Goal: Information Seeking & Learning: Learn about a topic

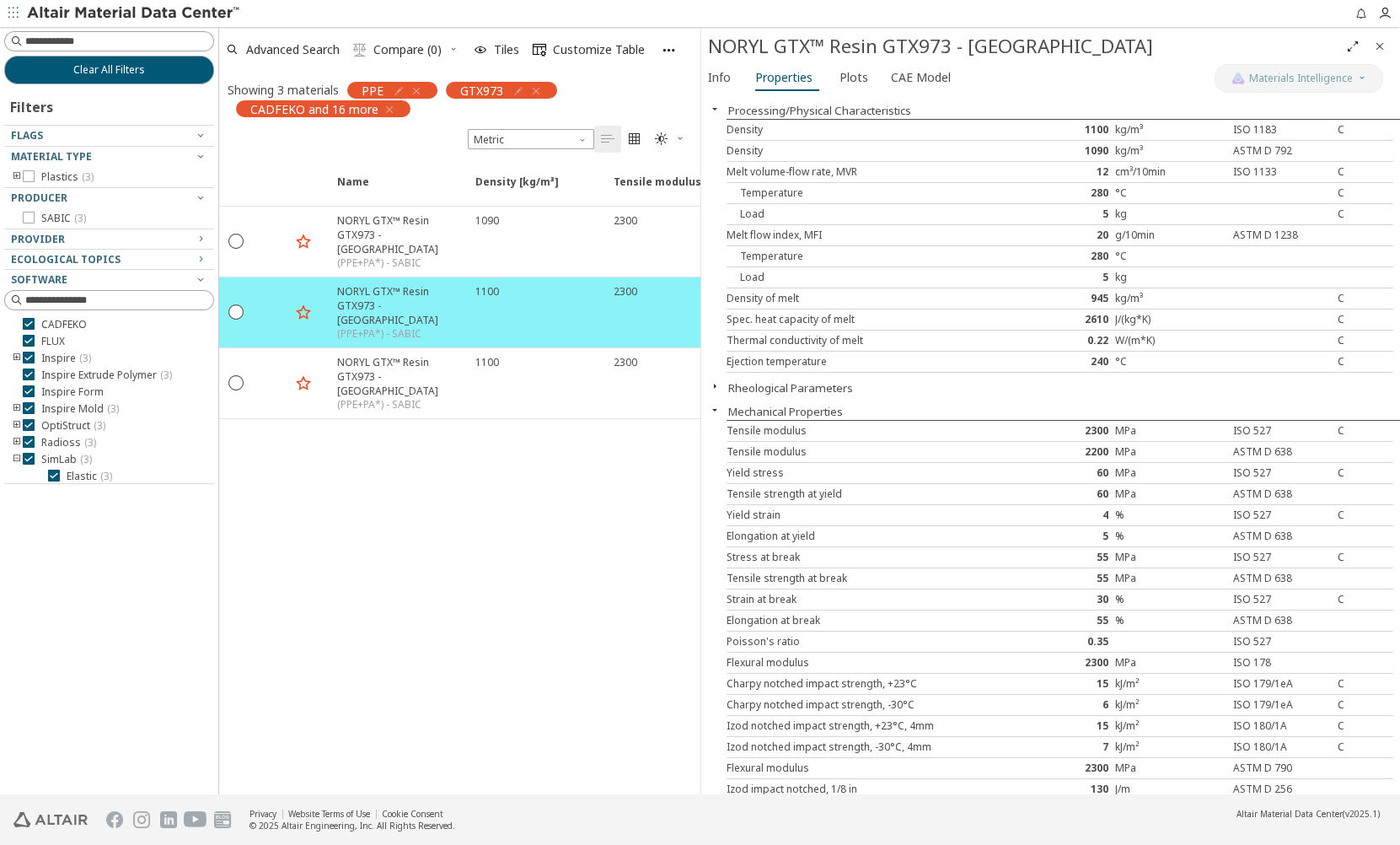
click at [419, 90] on icon "button" at bounding box center [416, 91] width 14 height 14
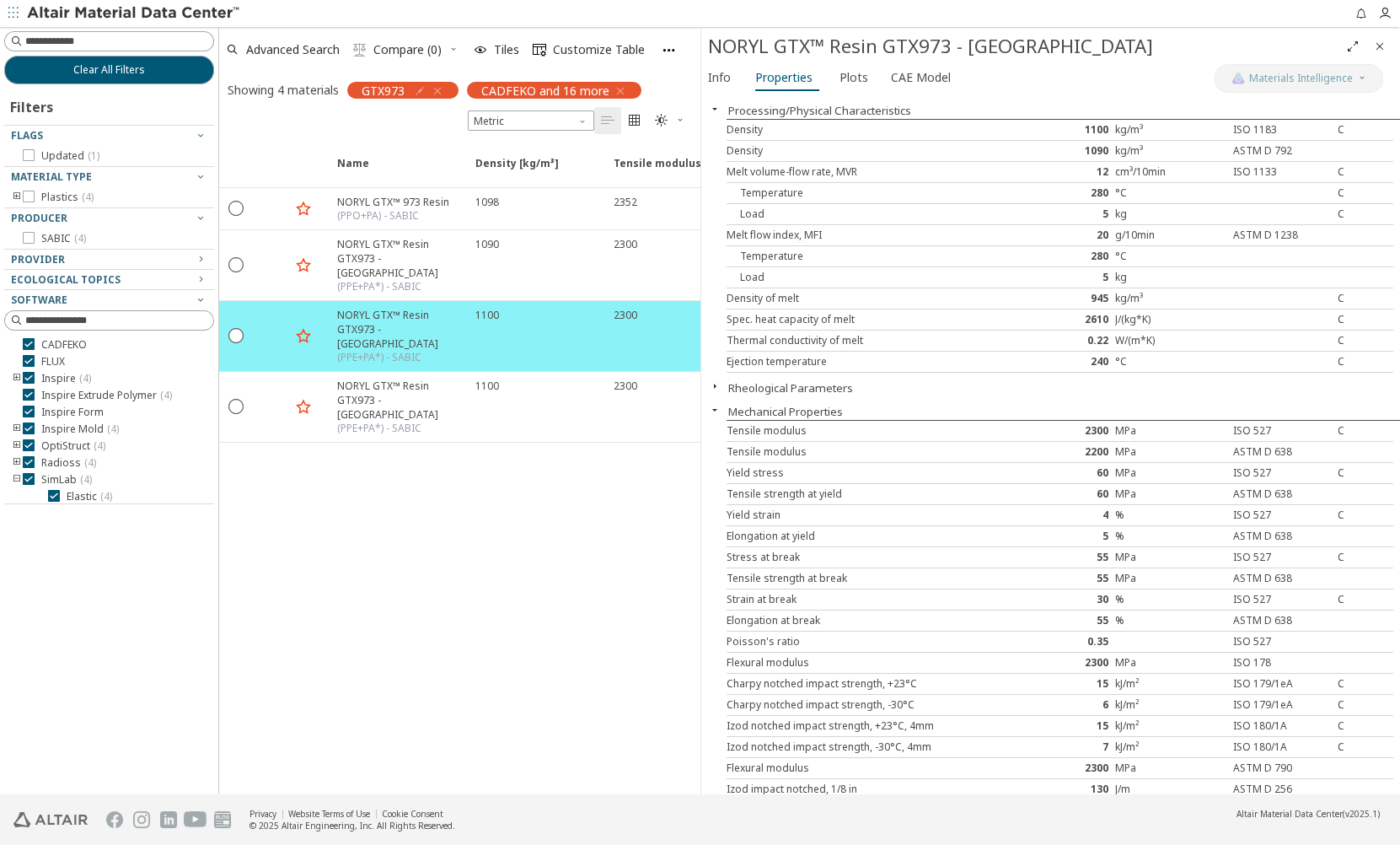
click at [445, 88] on div "GTX973" at bounding box center [402, 90] width 111 height 17
drag, startPoint x: 442, startPoint y: 88, endPoint x: 644, endPoint y: 25, distance: 211.6
click at [441, 88] on icon "button" at bounding box center [438, 91] width 14 height 14
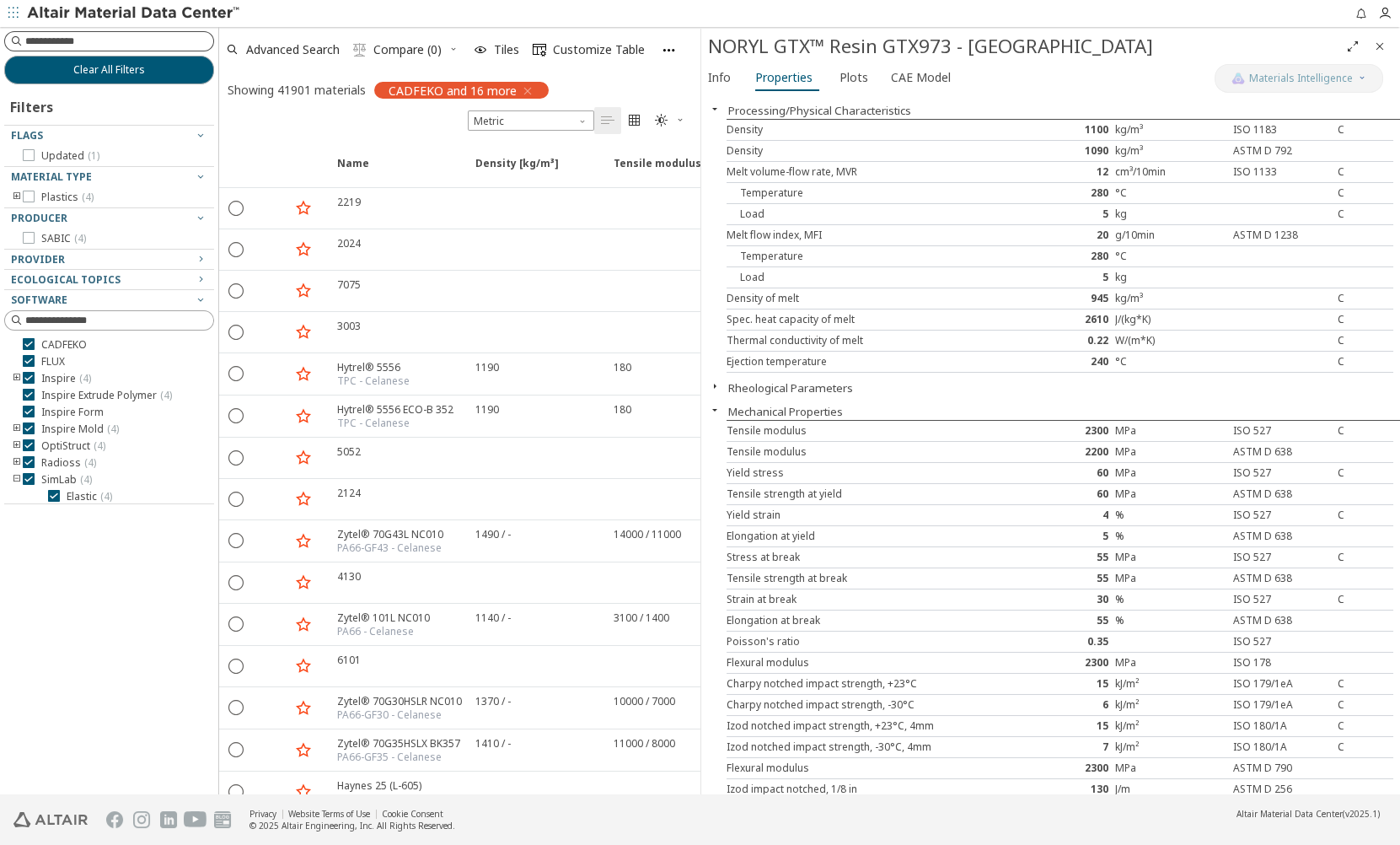
click at [143, 46] on input at bounding box center [120, 42] width 188 height 17
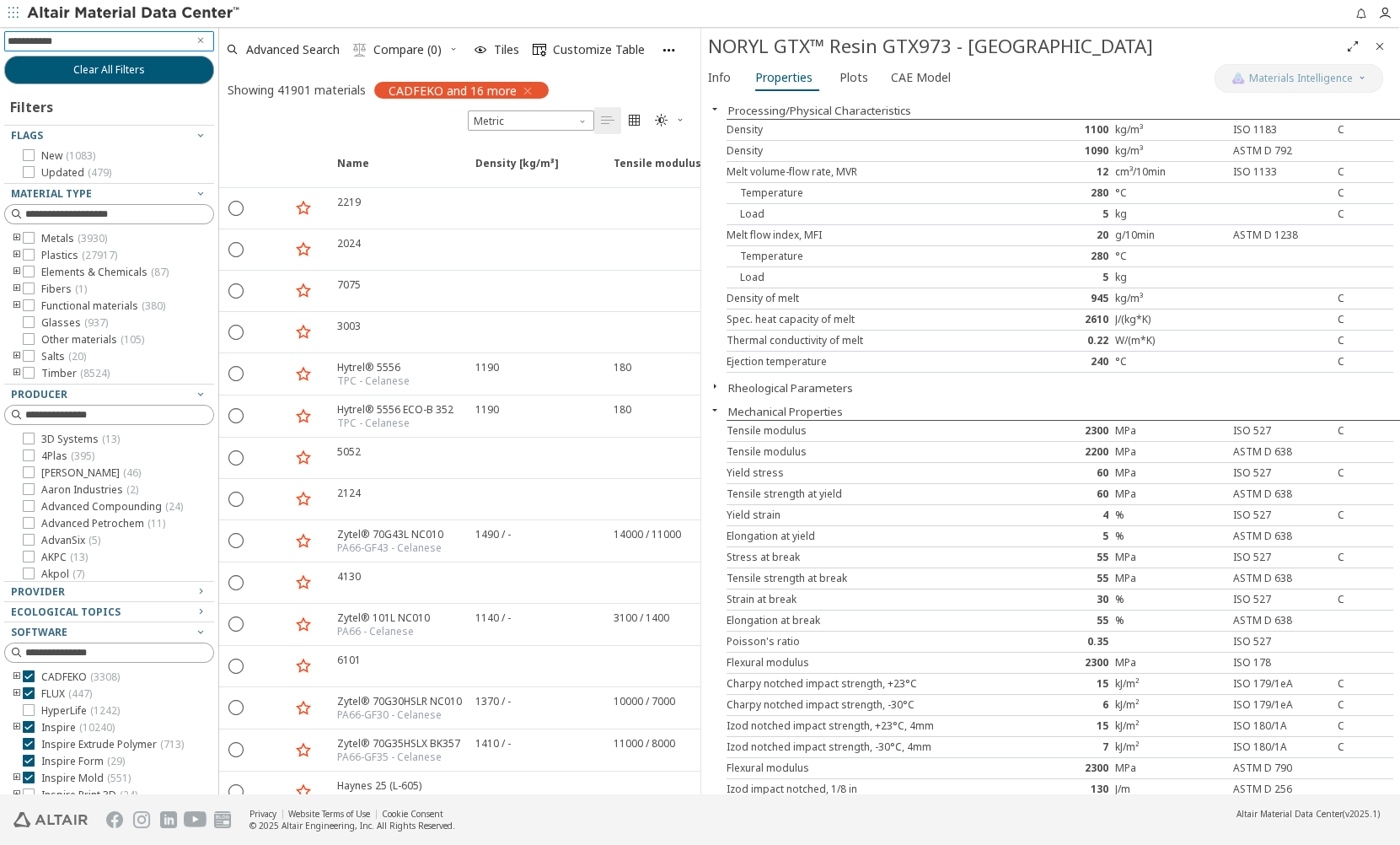
type input "**********"
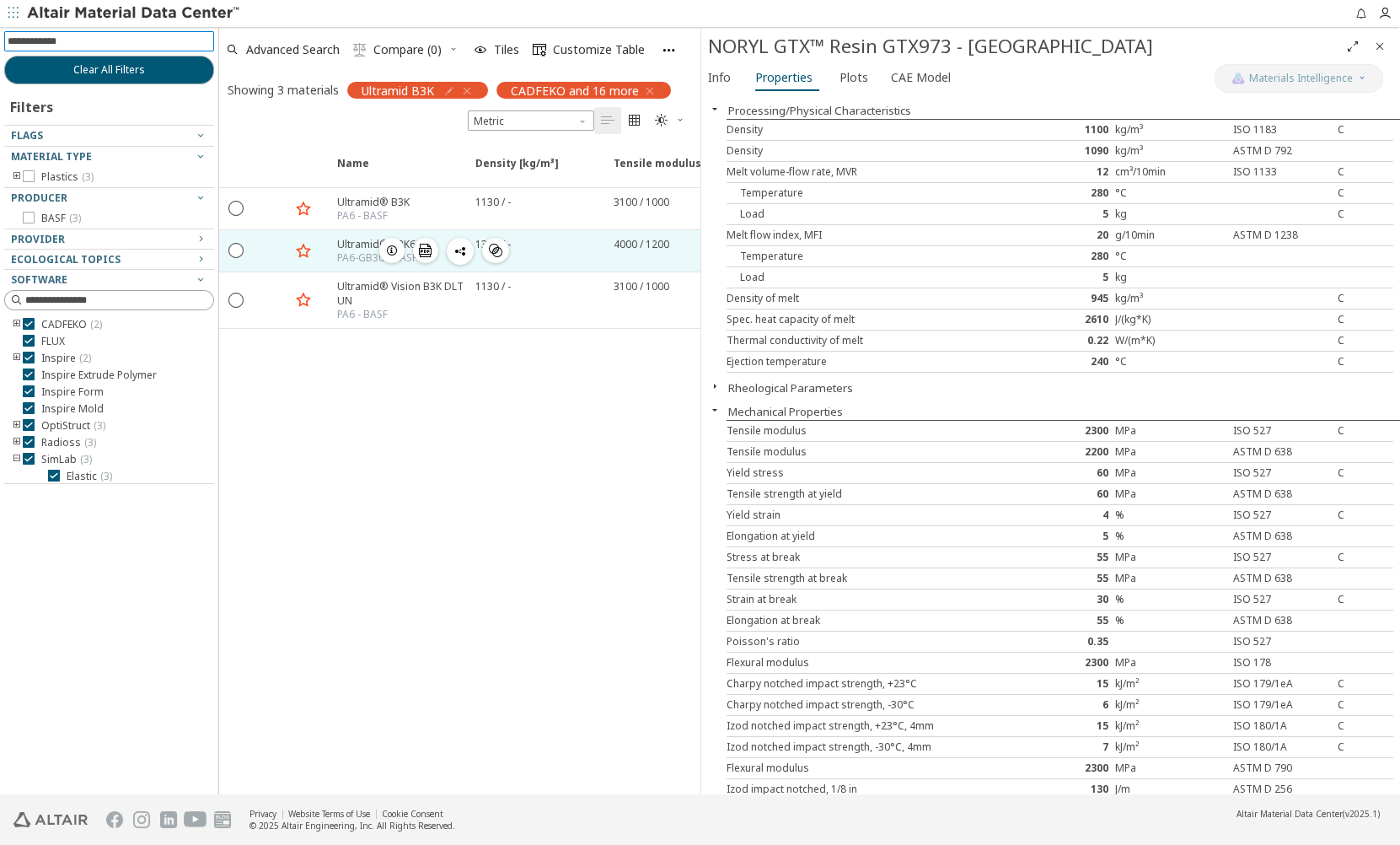
click at [353, 254] on div "PA6-GB30 - BASF" at bounding box center [377, 258] width 80 height 14
click at [338, 253] on div "PA6-GB30 - BASF" at bounding box center [377, 258] width 80 height 14
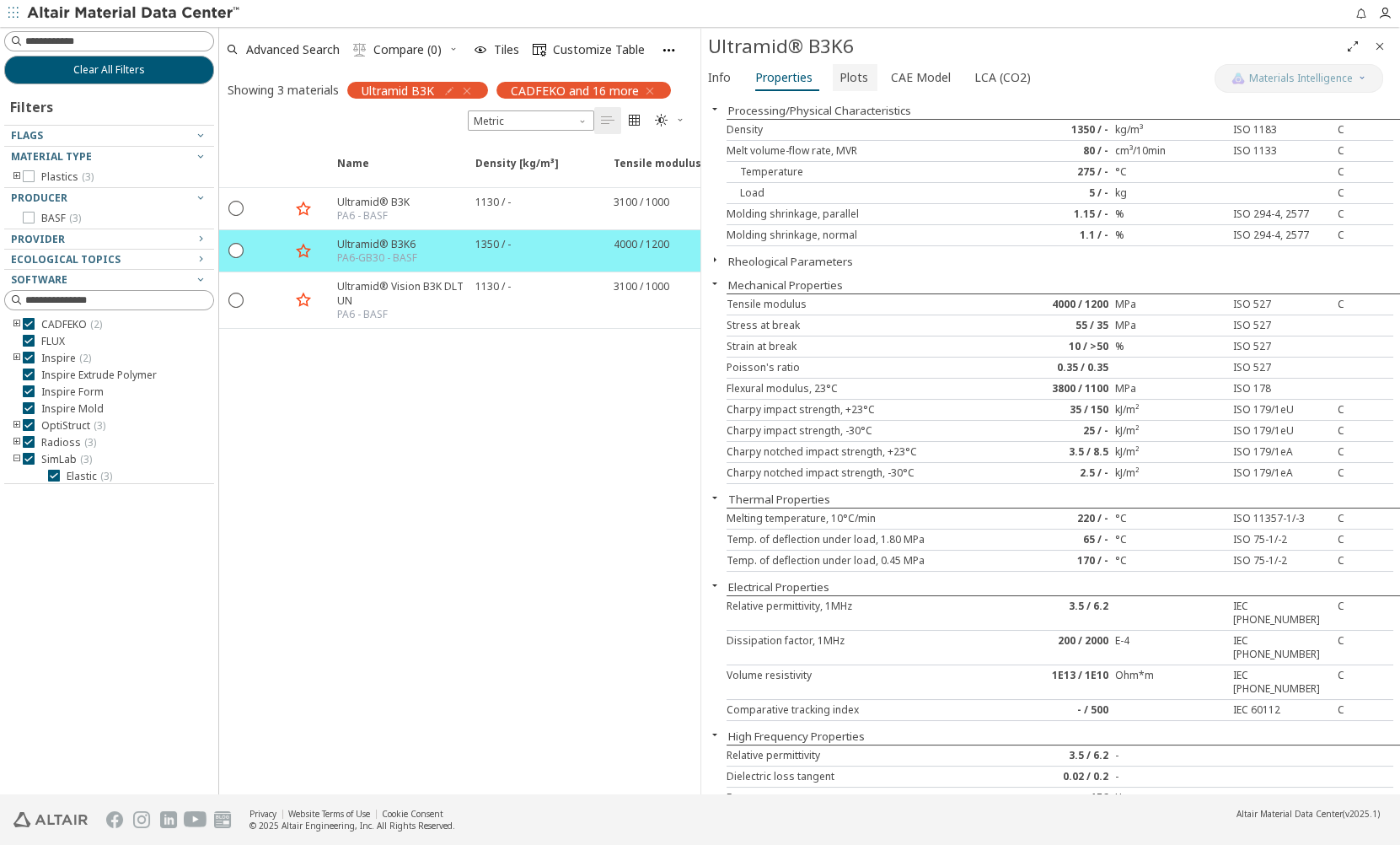
click at [857, 80] on span "Plots" at bounding box center [854, 78] width 29 height 27
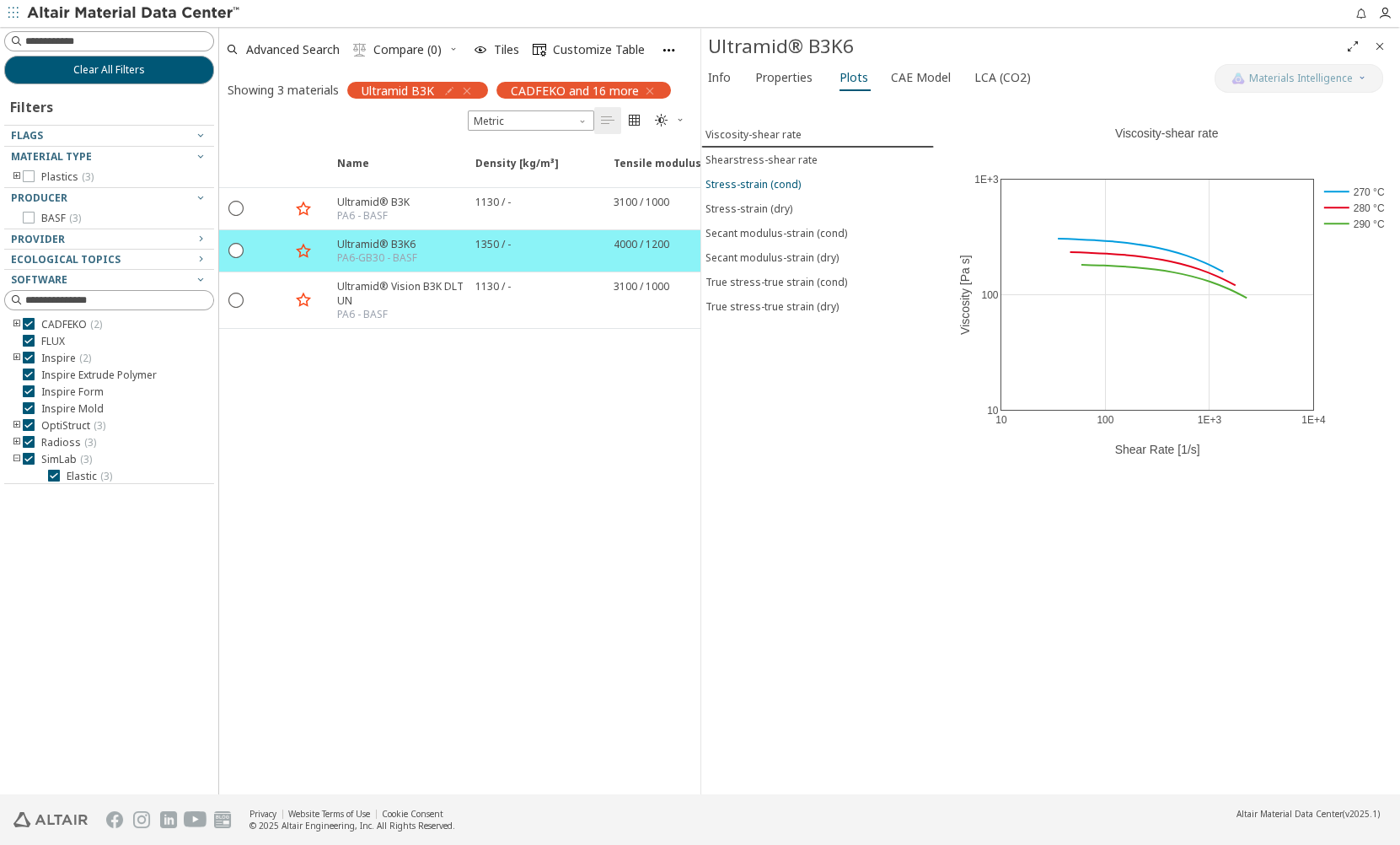
click at [750, 181] on div "Stress-strain (cond)" at bounding box center [753, 184] width 95 height 14
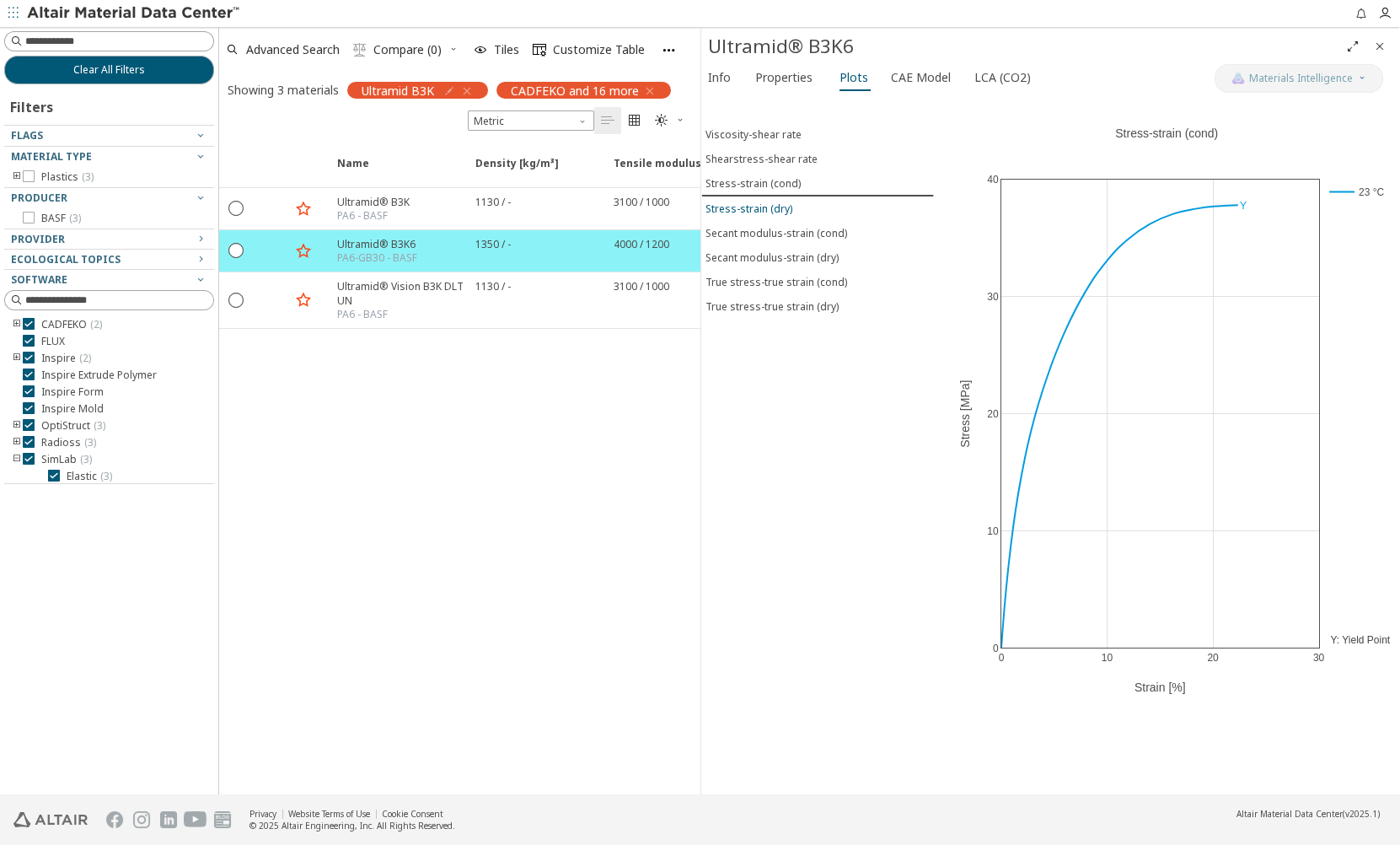
click at [753, 202] on div "Stress-strain (dry)" at bounding box center [749, 209] width 86 height 14
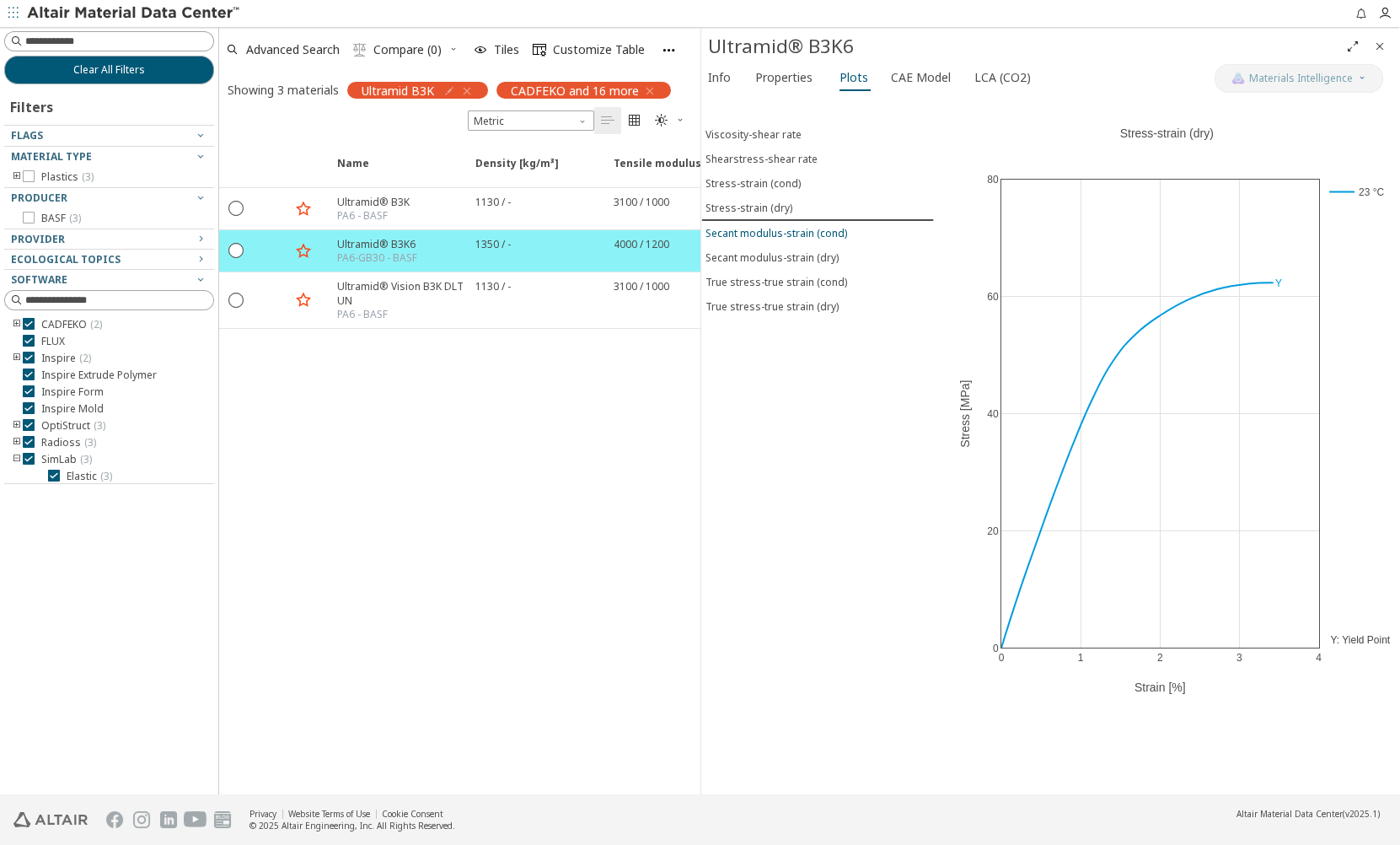
click at [759, 227] on div "Secant modulus-strain (cond)" at bounding box center [776, 232] width 142 height 14
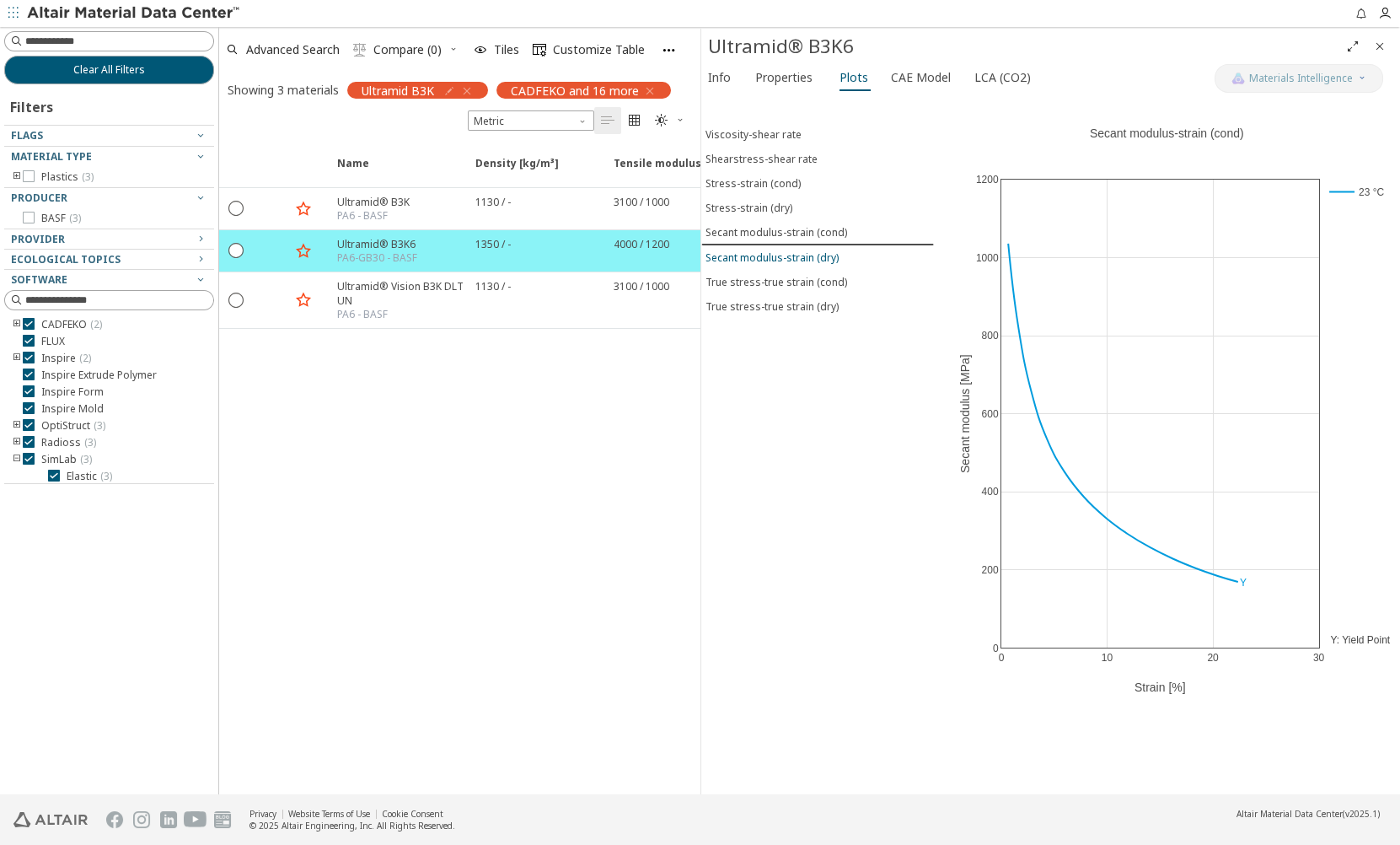
click at [762, 245] on button "Secant modulus-strain (dry)" at bounding box center [817, 257] width 232 height 25
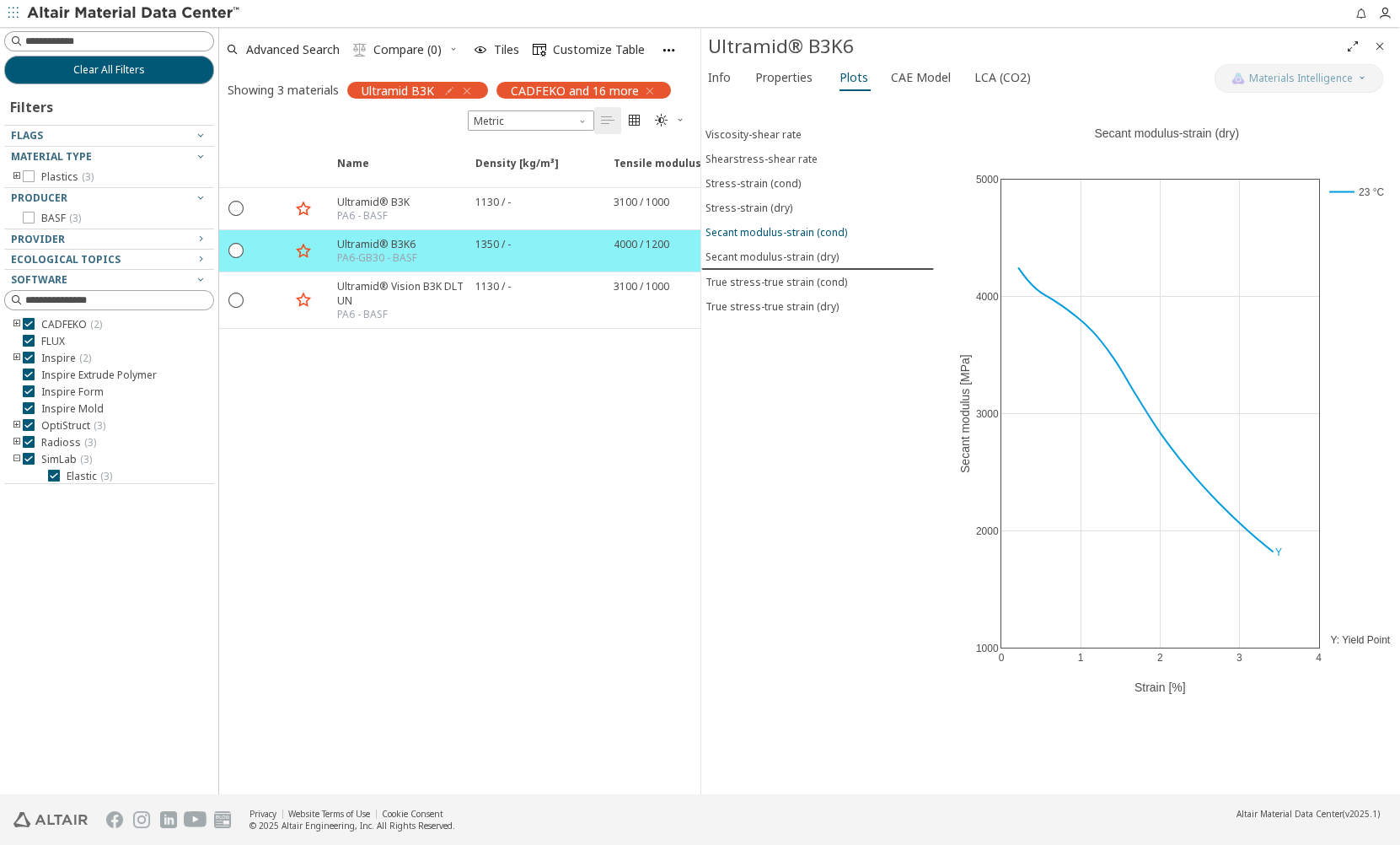
click at [763, 237] on button "Secant modulus-strain (cond)" at bounding box center [817, 232] width 232 height 25
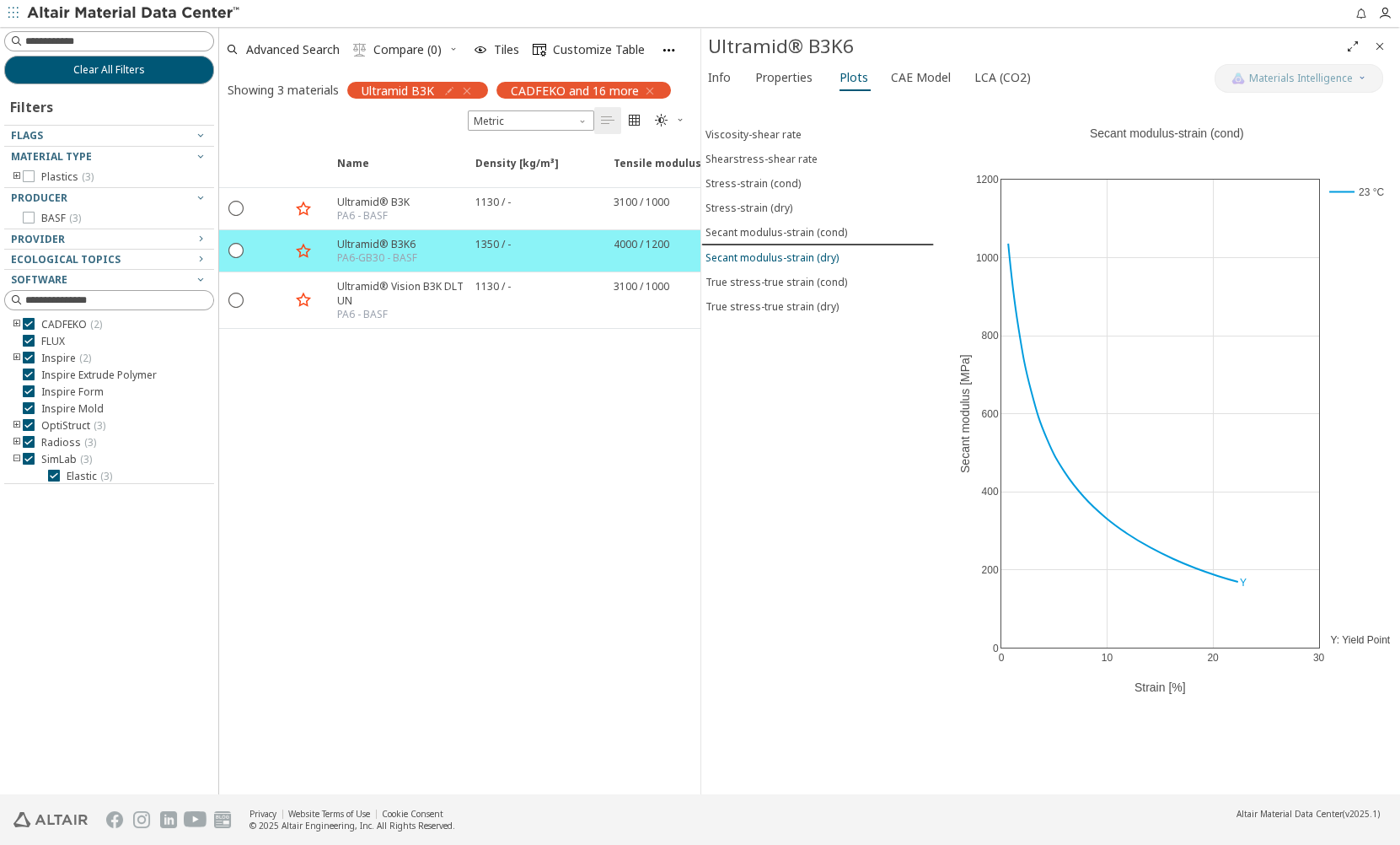
click at [767, 251] on div "Secant modulus-strain (dry)" at bounding box center [772, 257] width 133 height 14
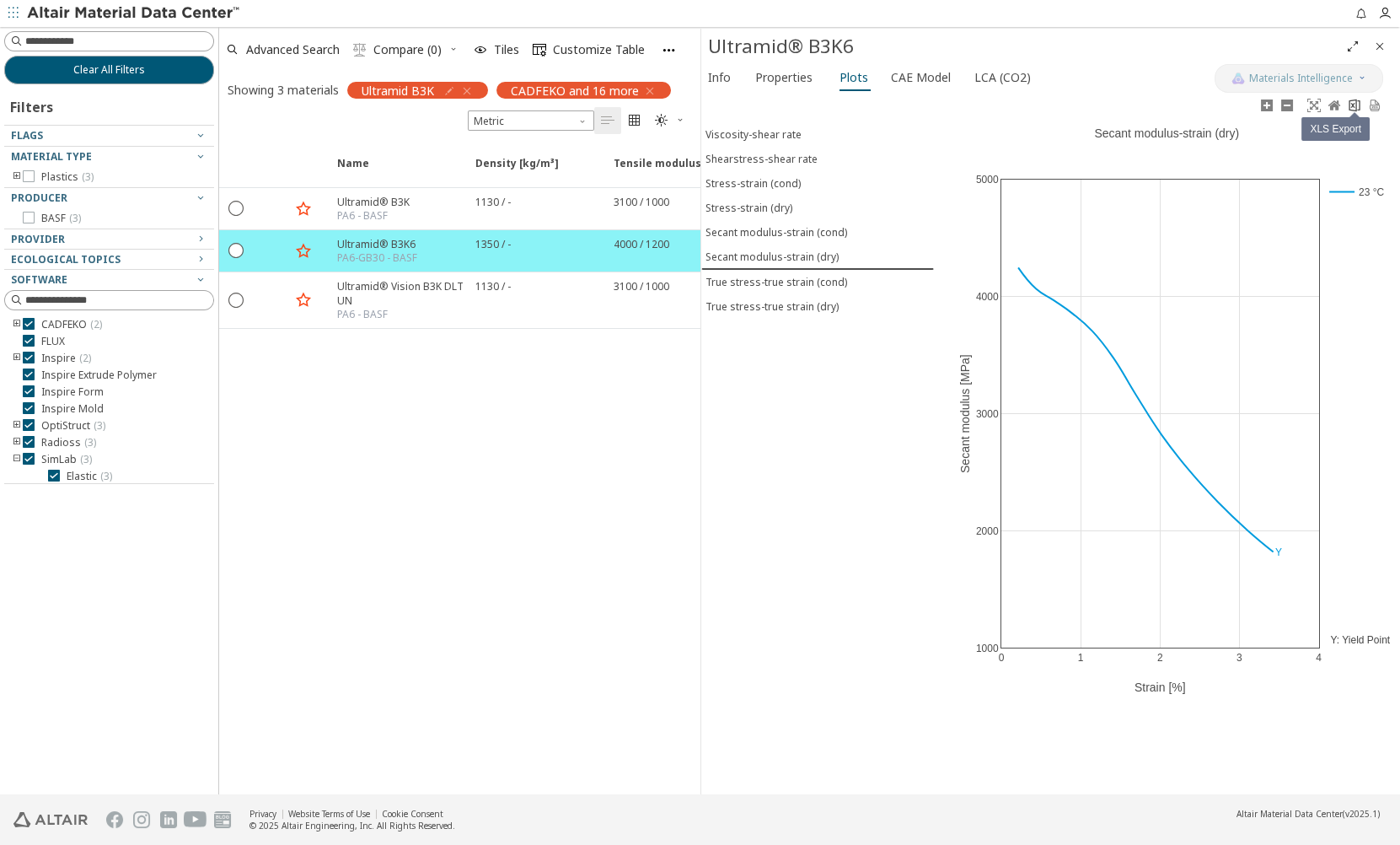
click at [1349, 109] on icon at bounding box center [1354, 105] width 14 height 14
click at [766, 209] on div "Stress-strain (dry)" at bounding box center [749, 208] width 86 height 14
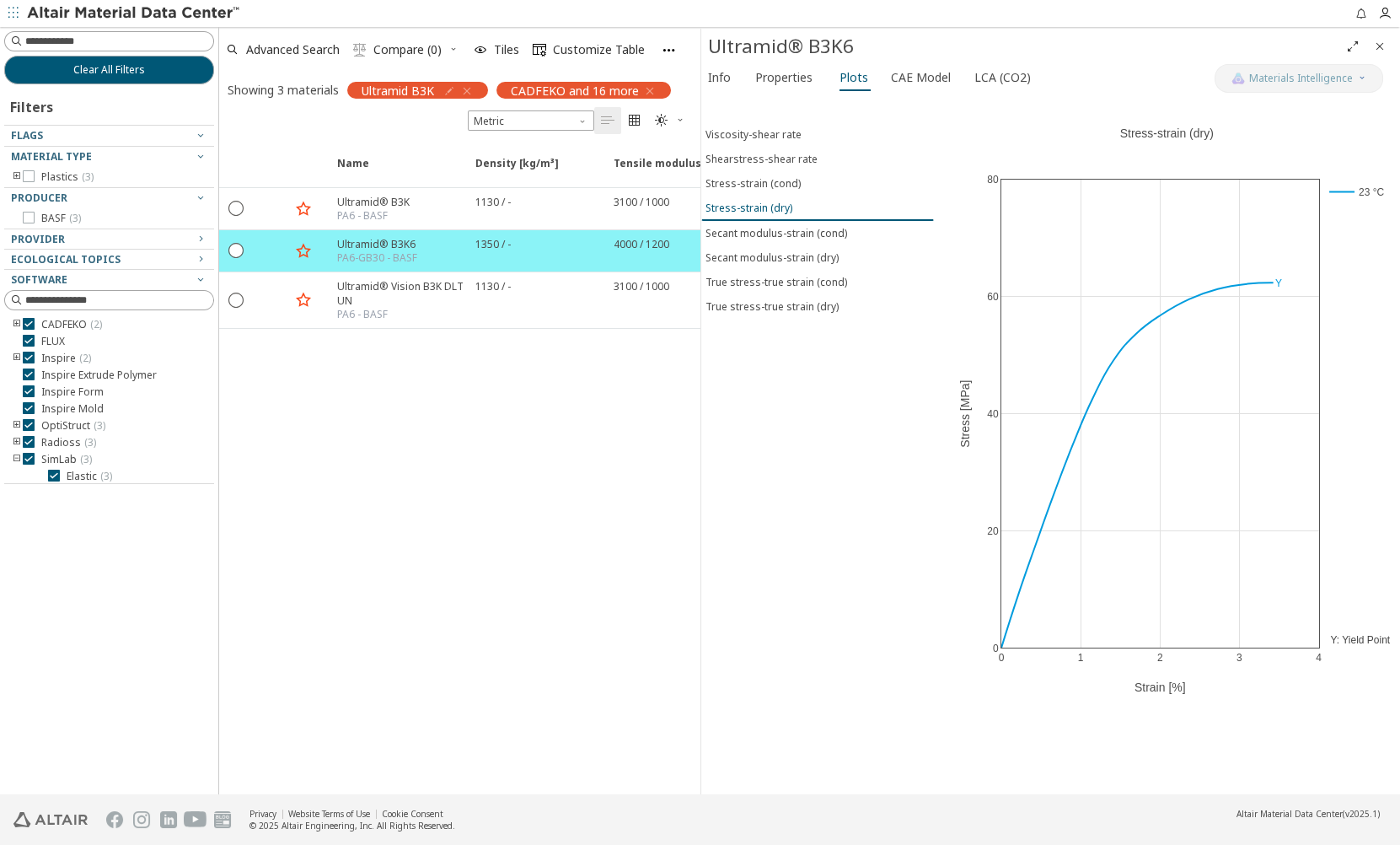
click at [773, 203] on div "Stress-strain (dry)" at bounding box center [749, 208] width 86 height 14
click at [1349, 114] on link at bounding box center [1354, 105] width 20 height 20
click at [736, 278] on div "True stress-true strain (cond)" at bounding box center [776, 282] width 142 height 14
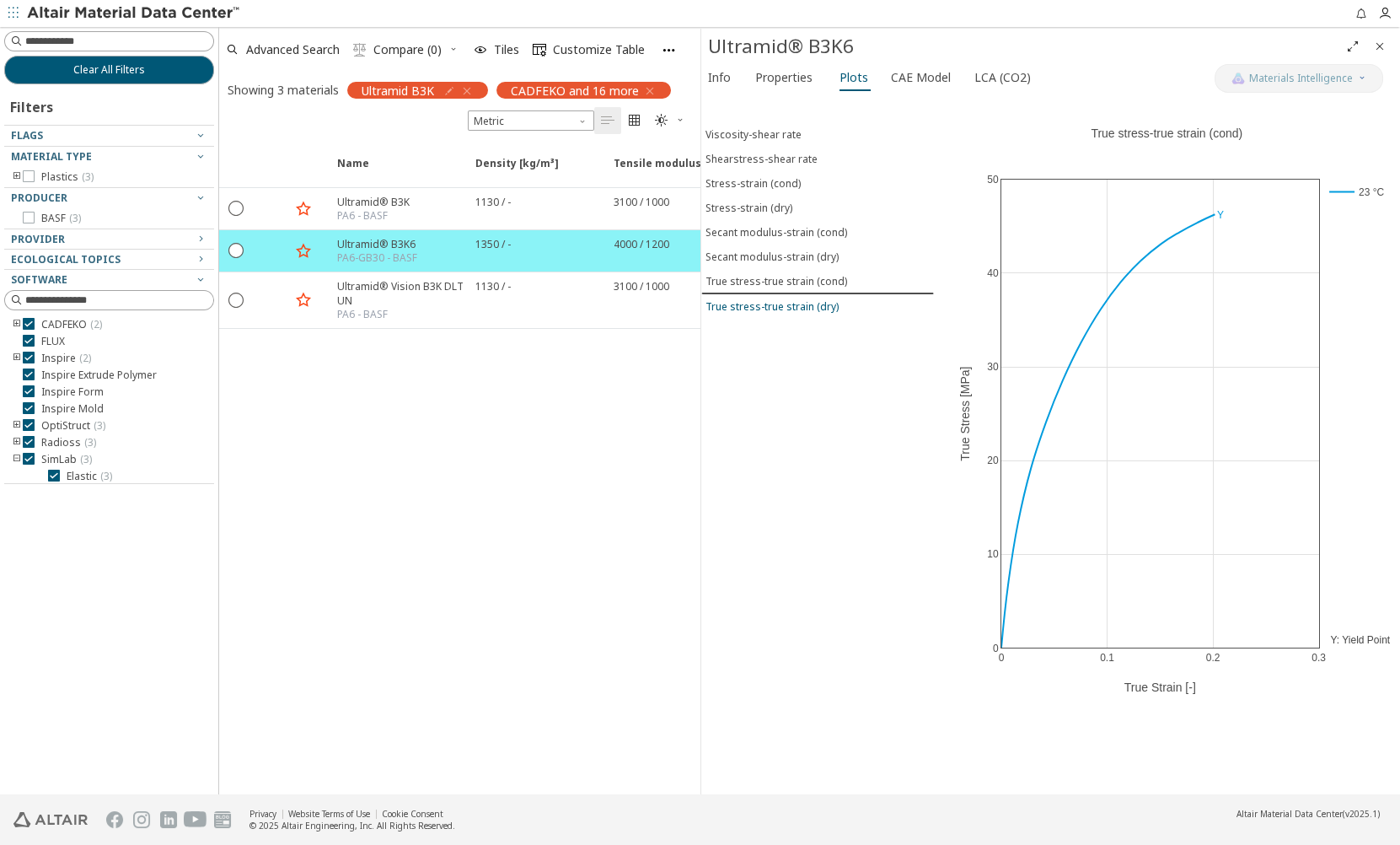
click at [739, 299] on div "True stress-true strain (dry)" at bounding box center [772, 306] width 133 height 14
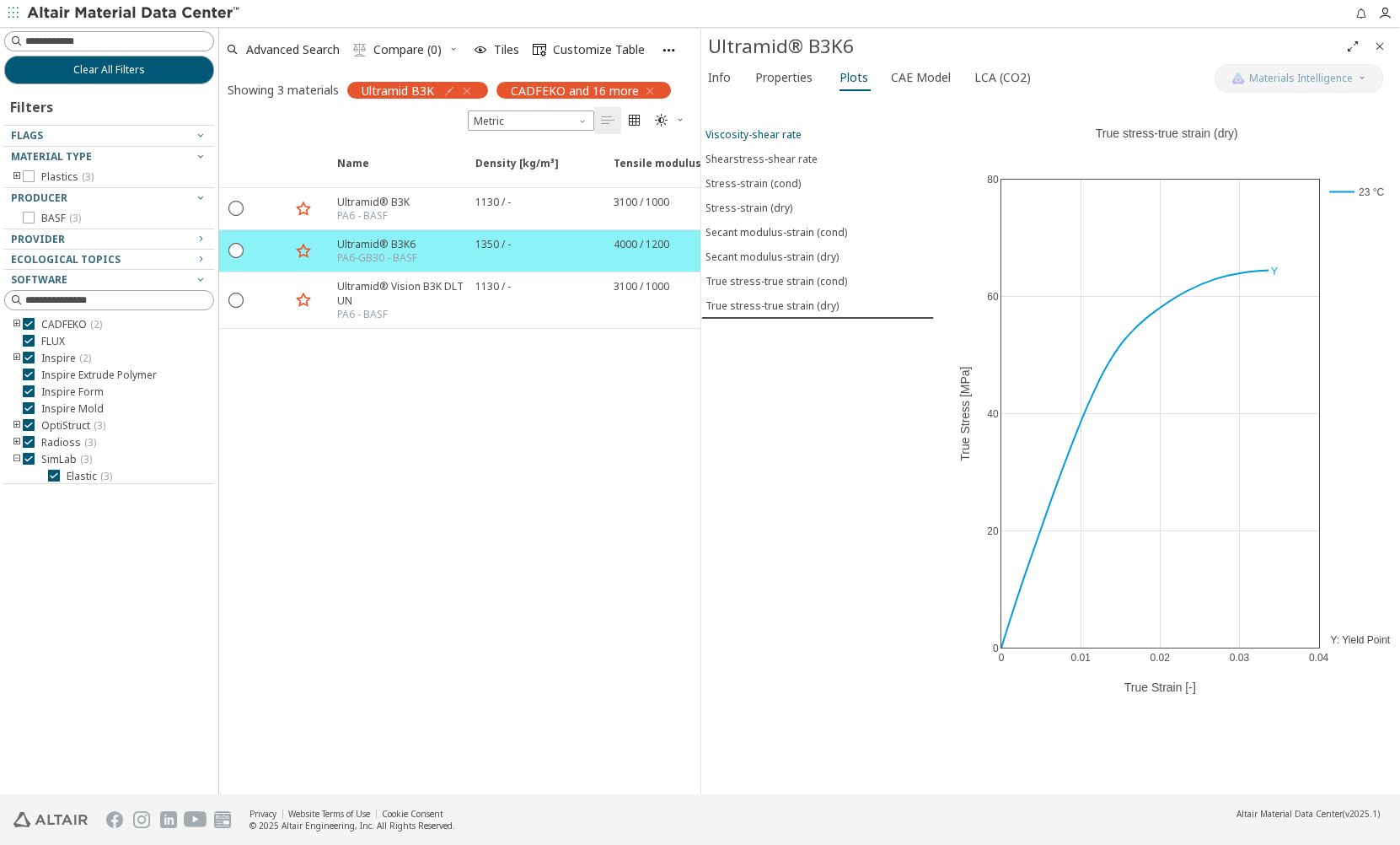
click at [745, 132] on div "Viscosity-shear rate" at bounding box center [753, 134] width 96 height 14
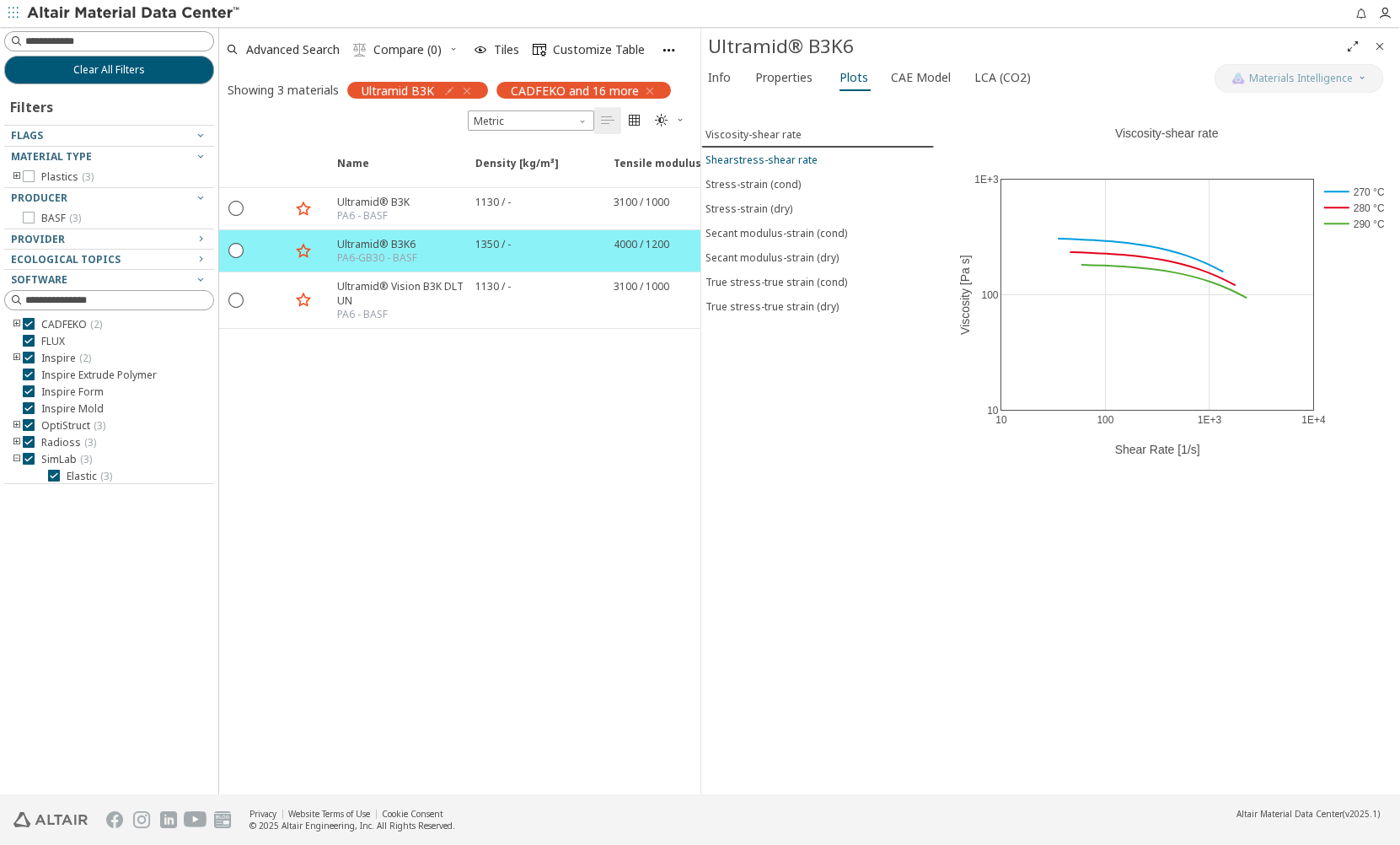
click at [745, 153] on div "Shearstress-shear rate" at bounding box center [761, 159] width 112 height 14
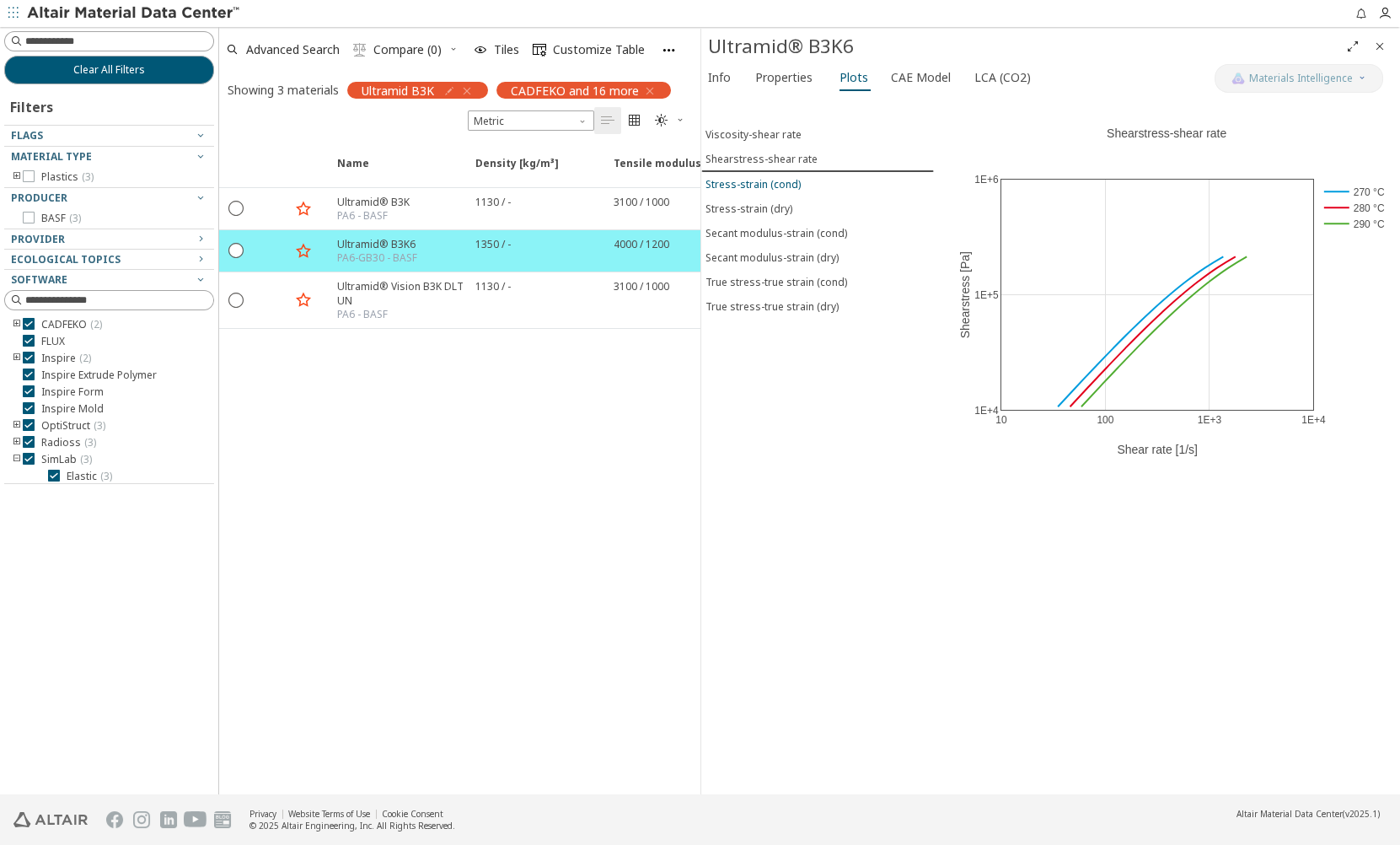
click at [744, 177] on div "Stress-strain (cond)" at bounding box center [753, 184] width 95 height 14
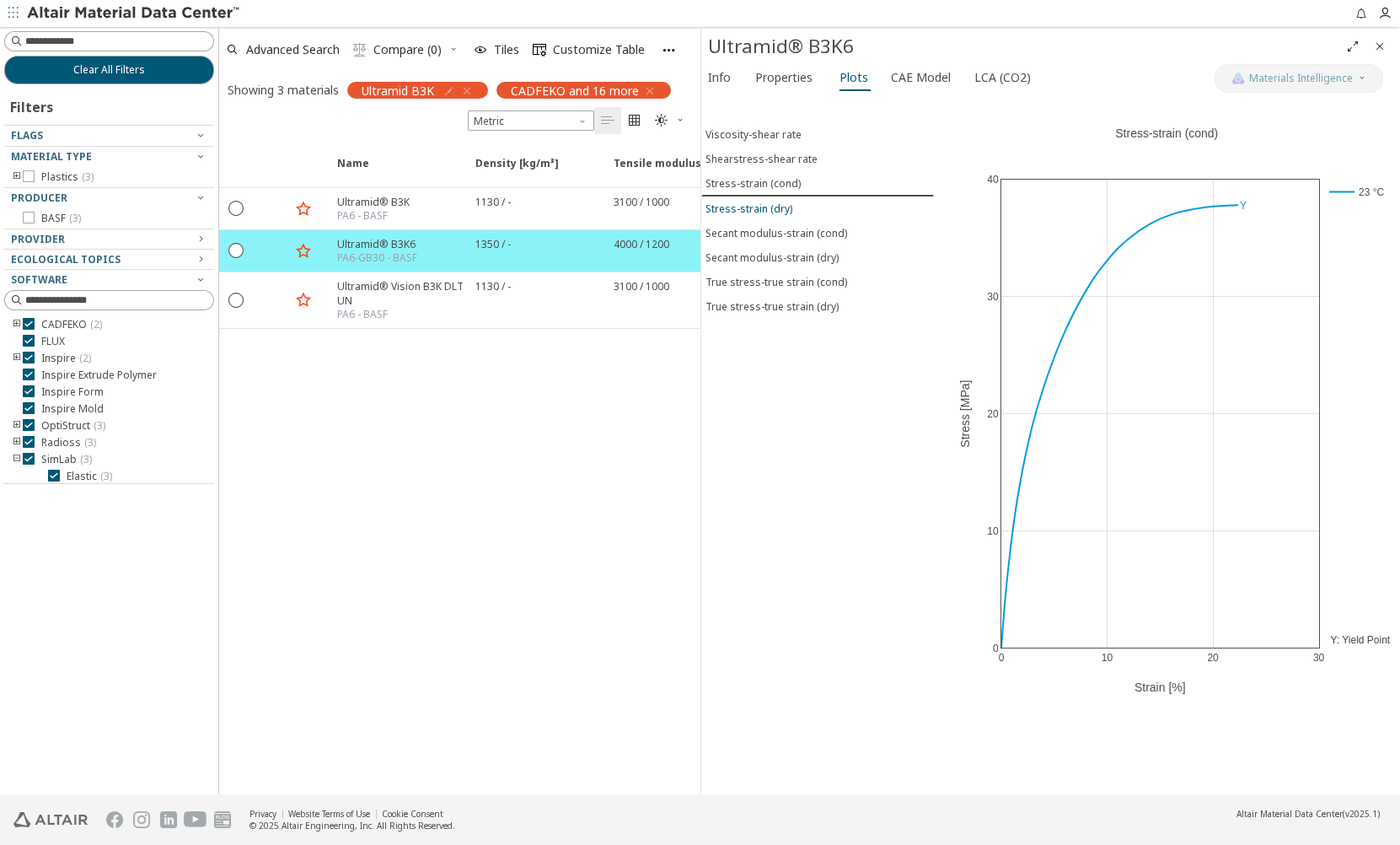
click at [741, 199] on button "Stress-strain (dry)" at bounding box center [817, 209] width 232 height 25
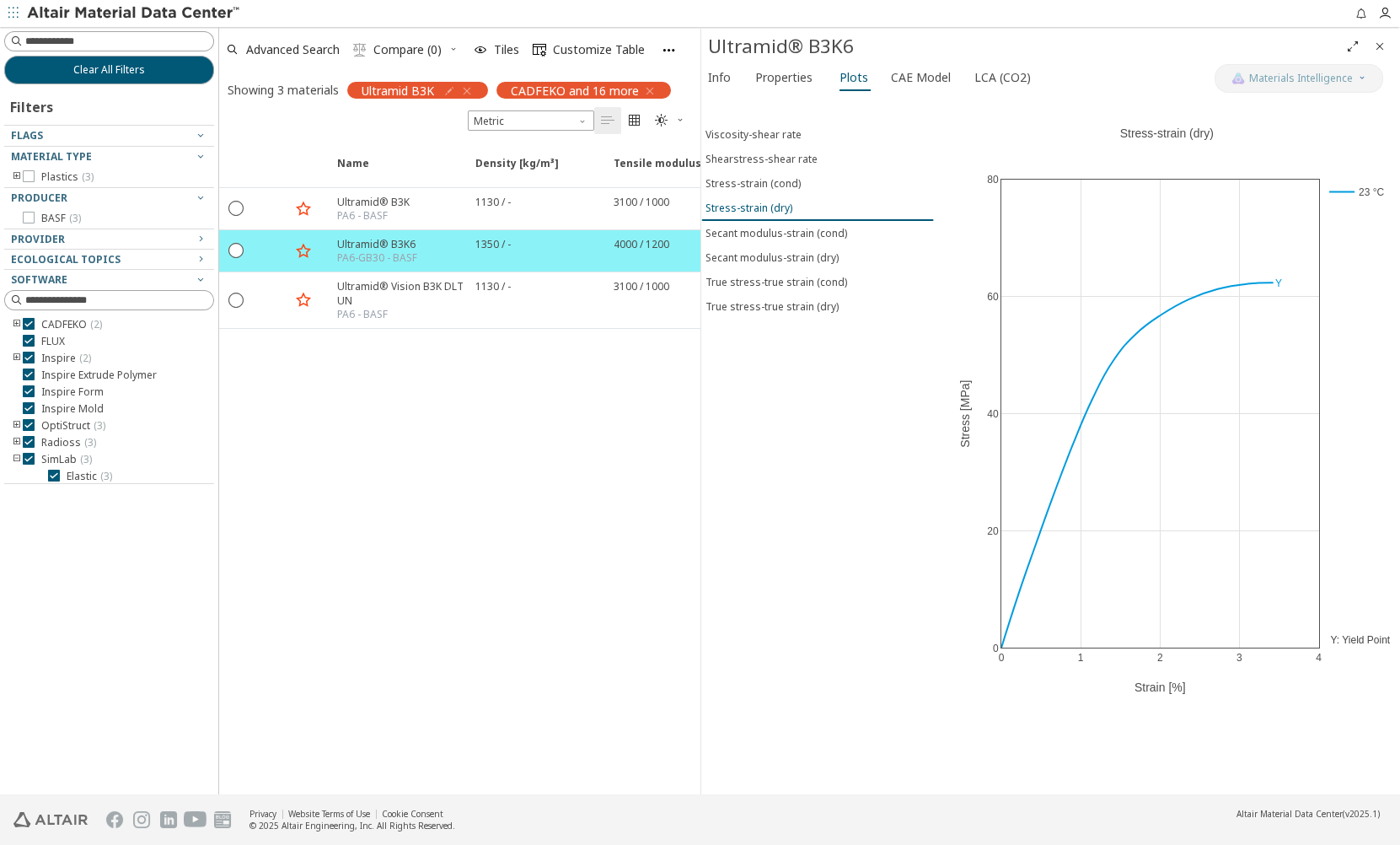
click at [737, 213] on button "Stress-strain (dry)" at bounding box center [817, 209] width 232 height 25
click at [733, 226] on div "Secant modulus-strain (cond)" at bounding box center [776, 232] width 142 height 14
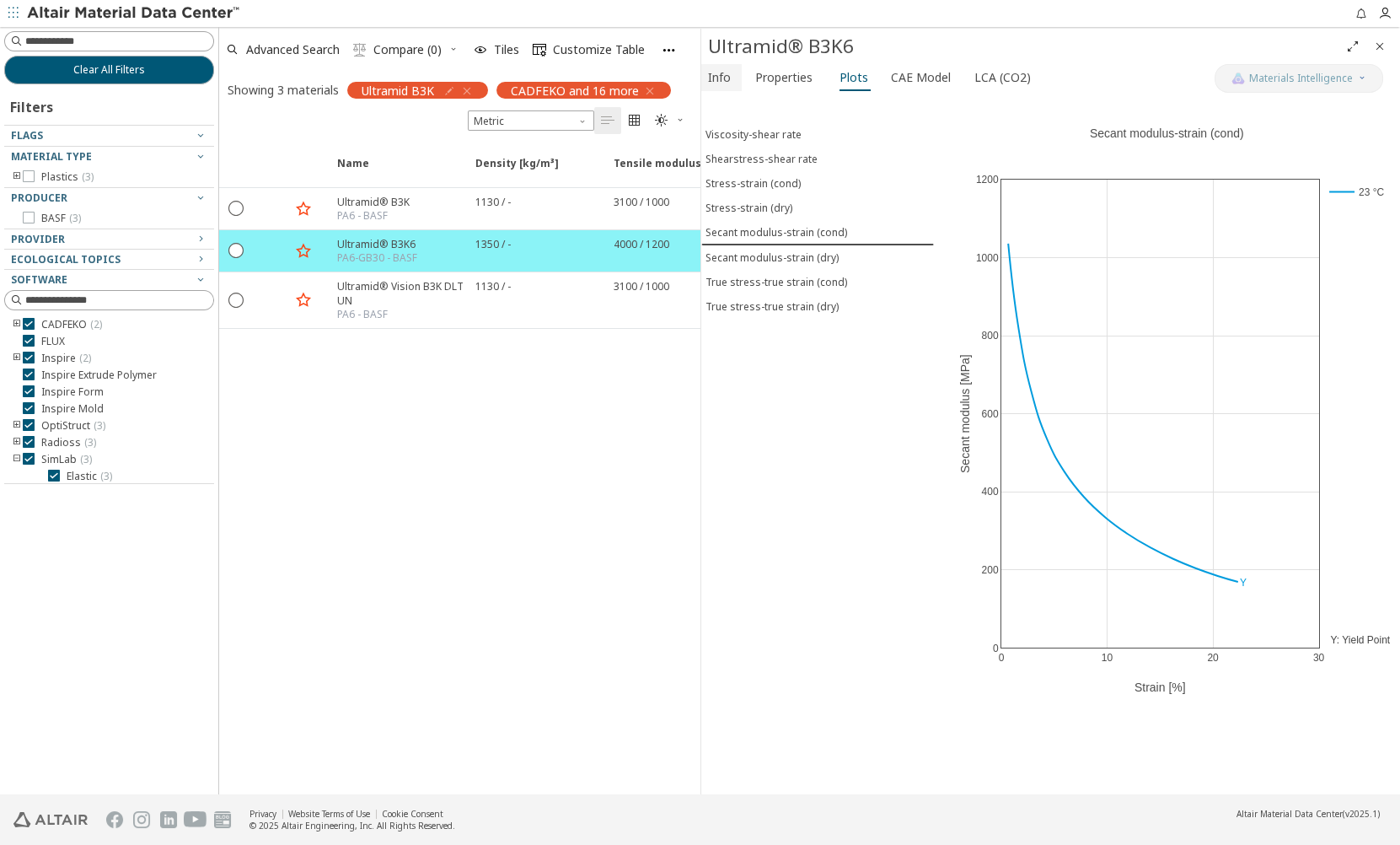
click at [721, 87] on span "Info" at bounding box center [719, 78] width 23 height 27
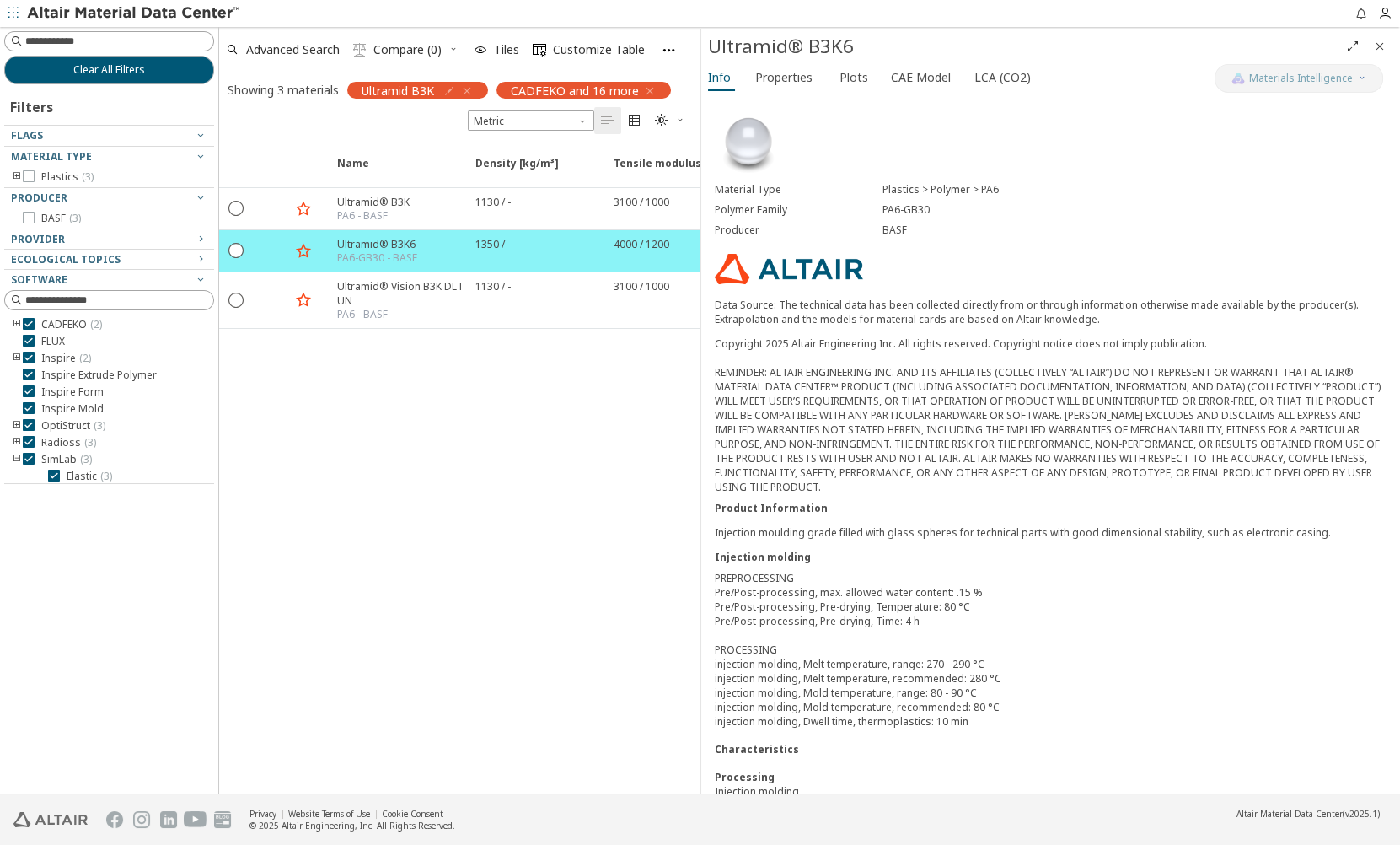
click at [1275, 256] on div "Material Type Plastics > Polymer > PA6 Polymer Family PA6-GB30 Producer BASF Da…" at bounding box center [1051, 565] width 700 height 940
click at [848, 68] on span "Plots" at bounding box center [854, 78] width 29 height 27
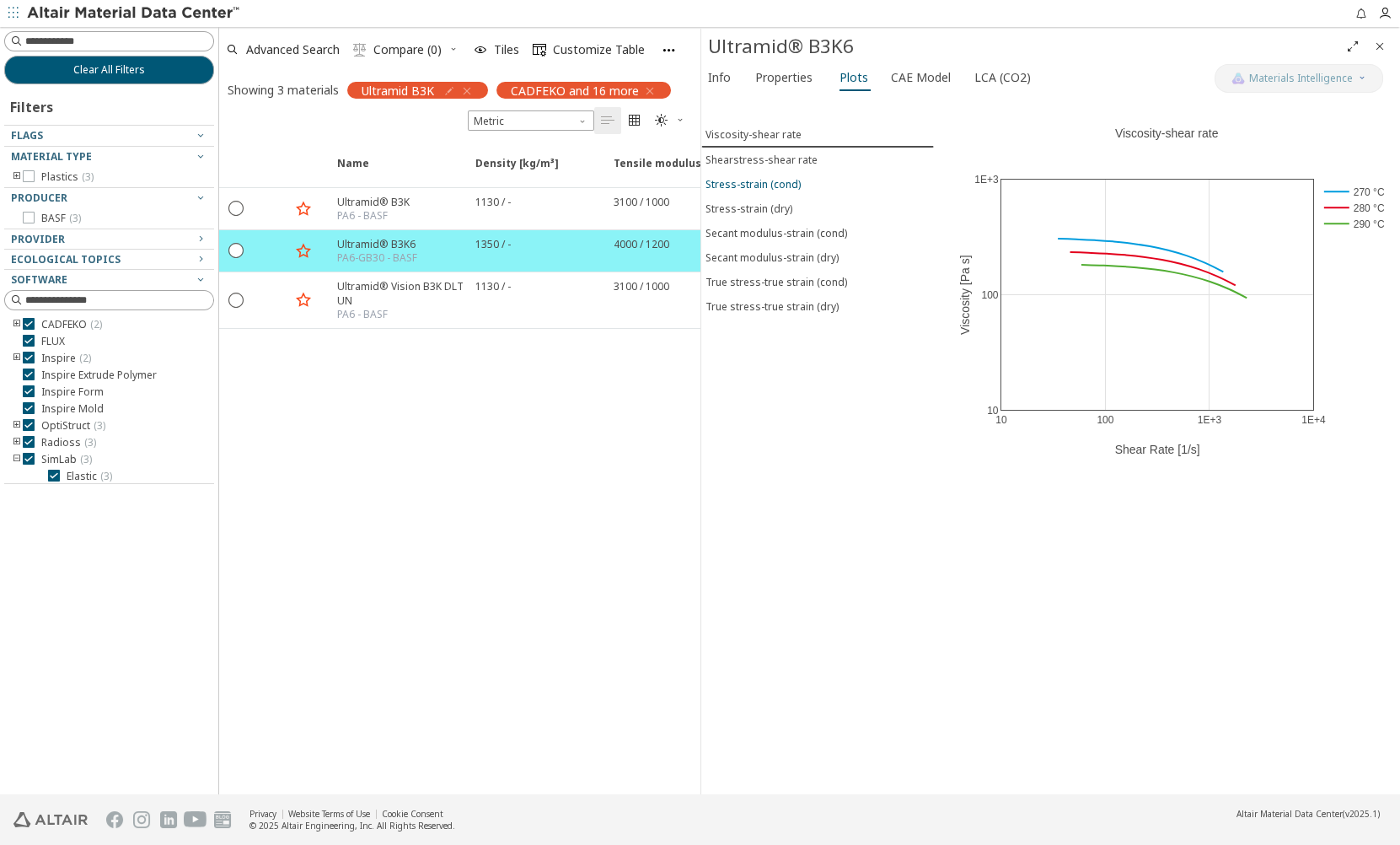
click at [752, 187] on div "Stress-strain (cond)" at bounding box center [753, 184] width 95 height 14
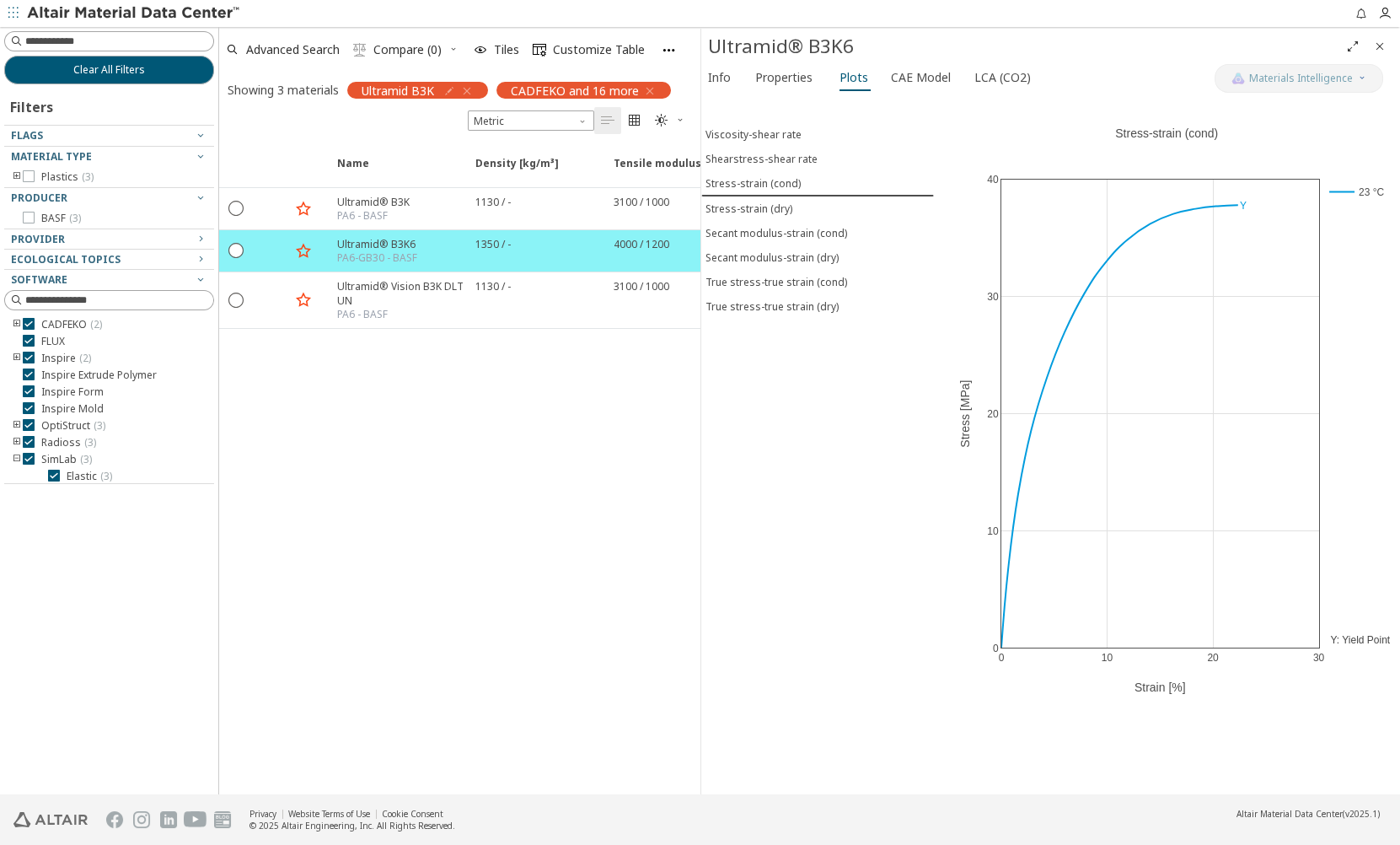
click at [1307, 770] on div "0 10 20 30 0 10 20 30 40 23 °C Stress-strain (cond) Strain [%] Stress [MPa] Y Y…" at bounding box center [1167, 445] width 466 height 699
click at [733, 76] on button "Info" at bounding box center [722, 78] width 41 height 27
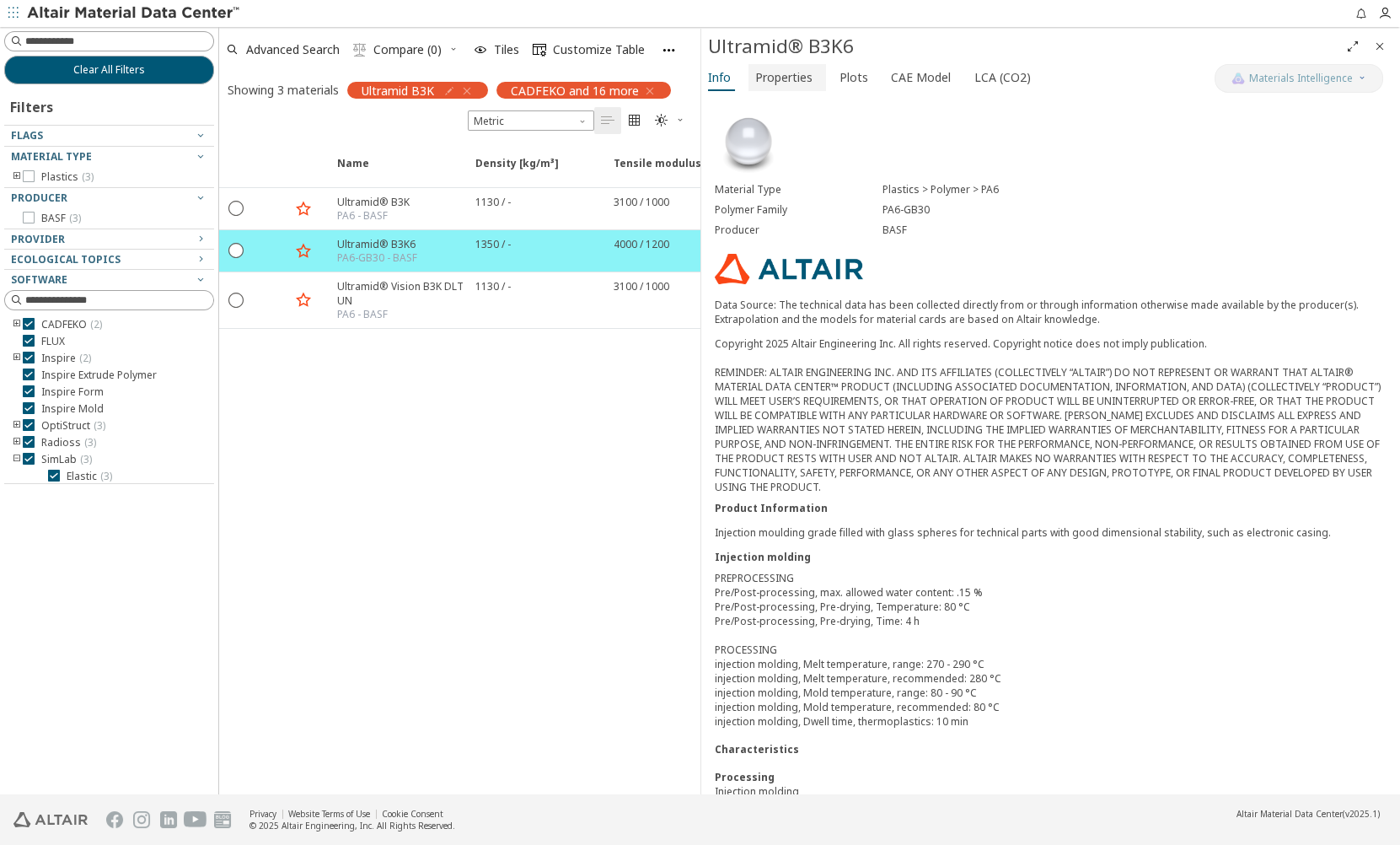
click at [789, 78] on span "Properties" at bounding box center [784, 78] width 58 height 27
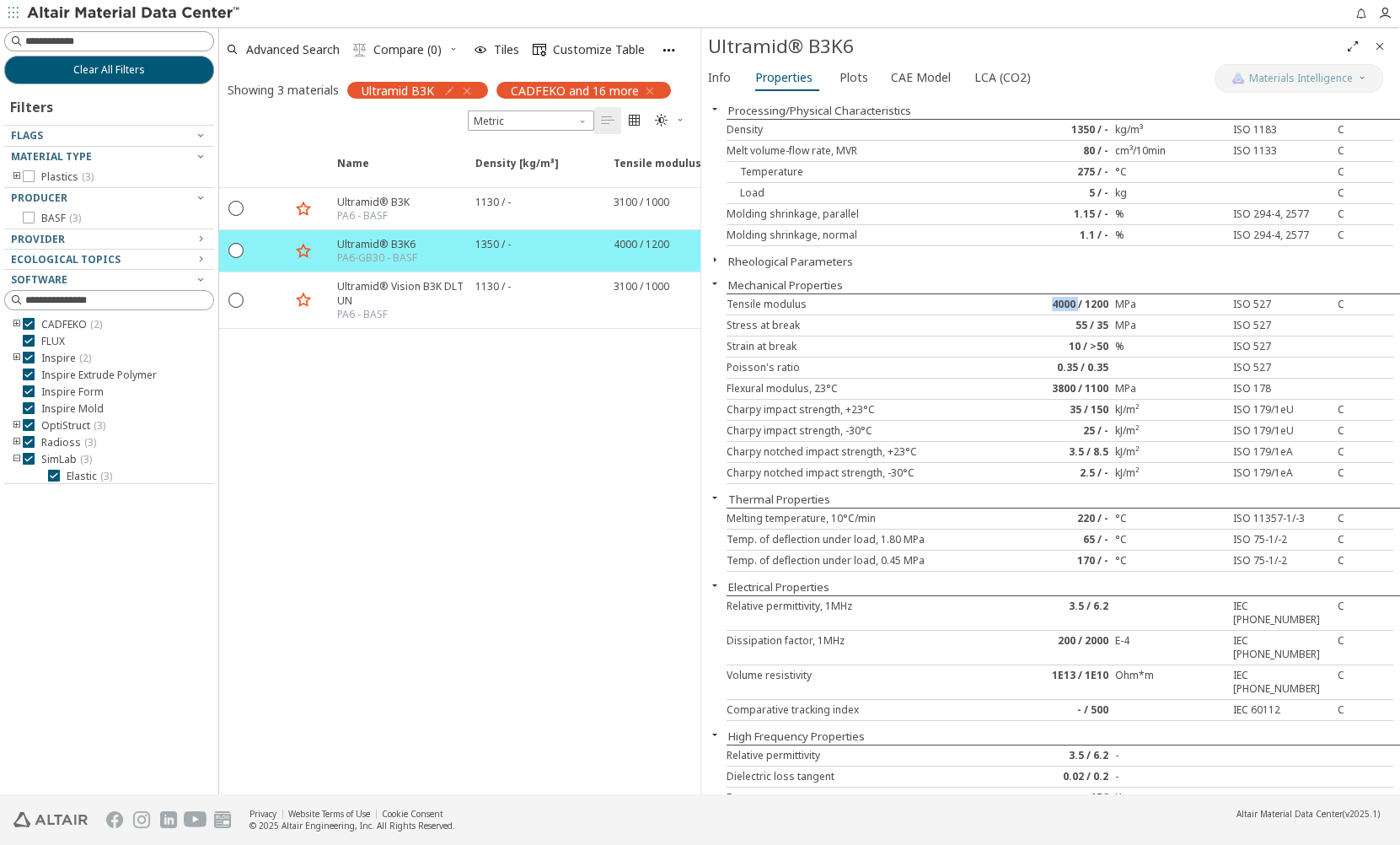
drag, startPoint x: 1071, startPoint y: 303, endPoint x: 1046, endPoint y: 301, distance: 25.1
click at [1046, 301] on div "4000 / 1200" at bounding box center [1059, 305] width 111 height 14
